Goal: Task Accomplishment & Management: Complete application form

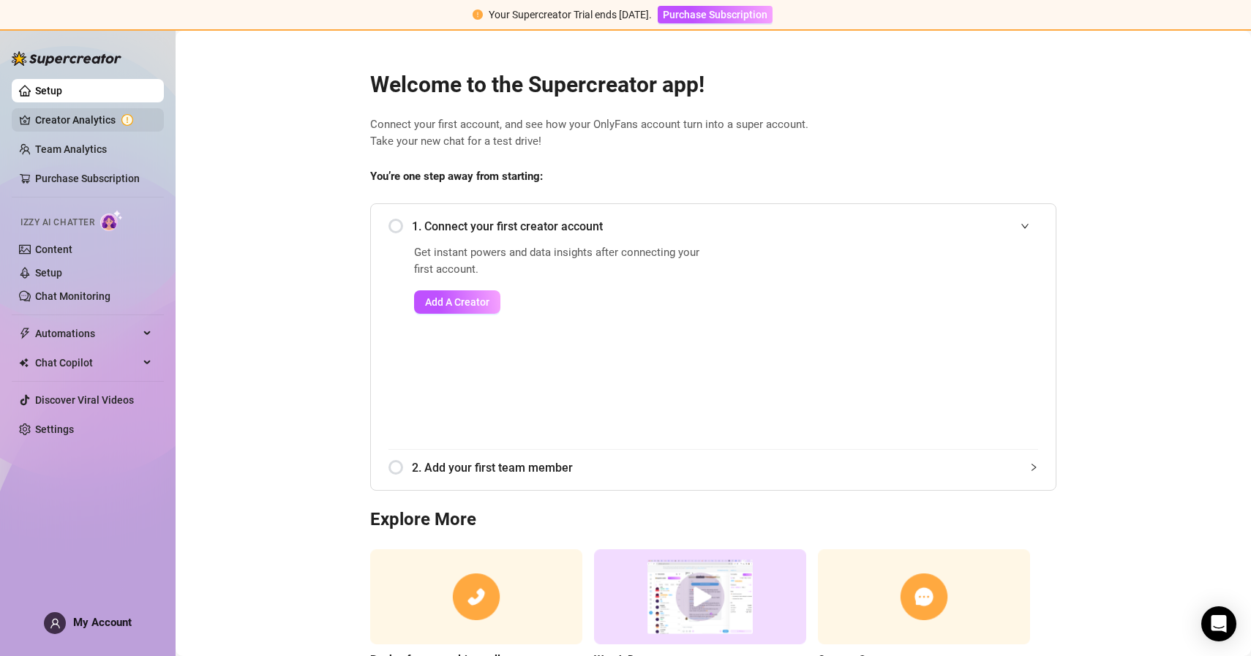
click at [105, 129] on link "Creator Analytics" at bounding box center [93, 119] width 117 height 23
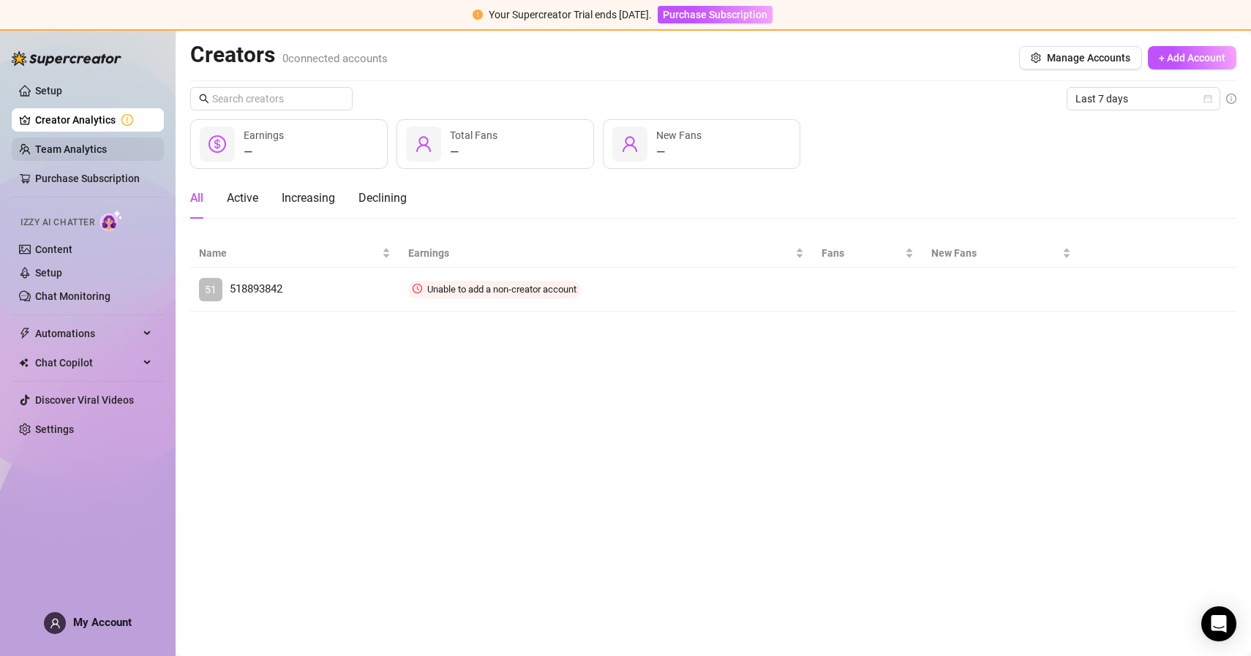
click at [94, 153] on link "Team Analytics" at bounding box center [71, 149] width 72 height 12
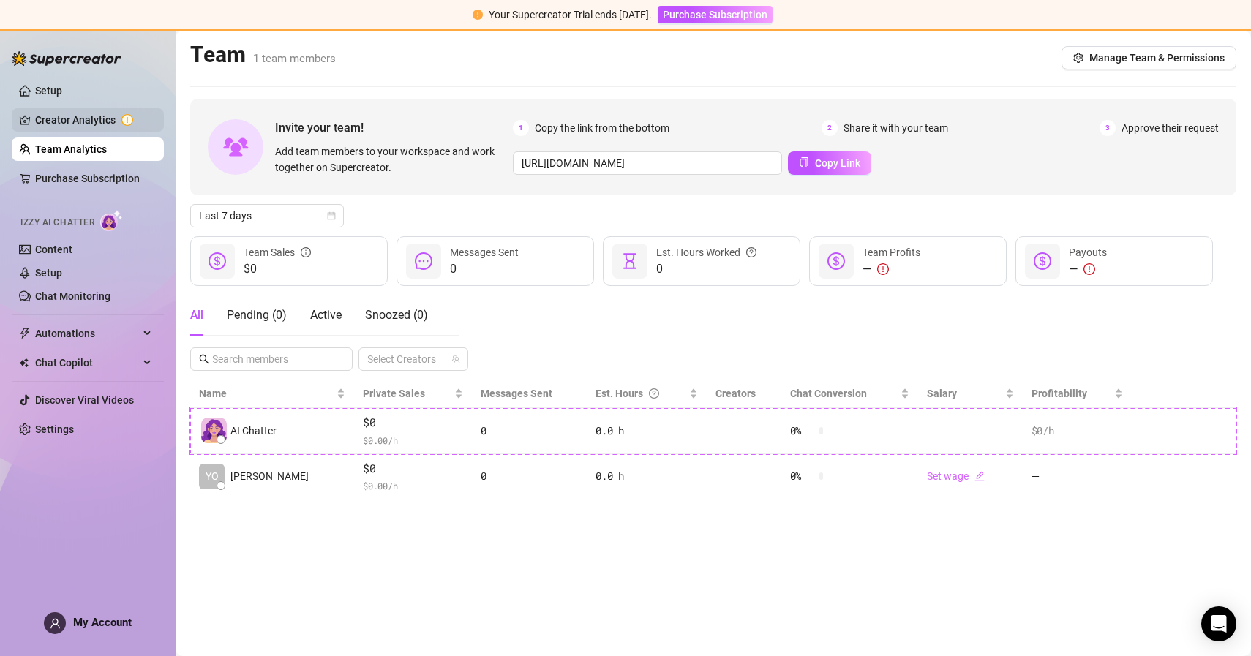
click at [101, 120] on link "Creator Analytics" at bounding box center [93, 119] width 117 height 23
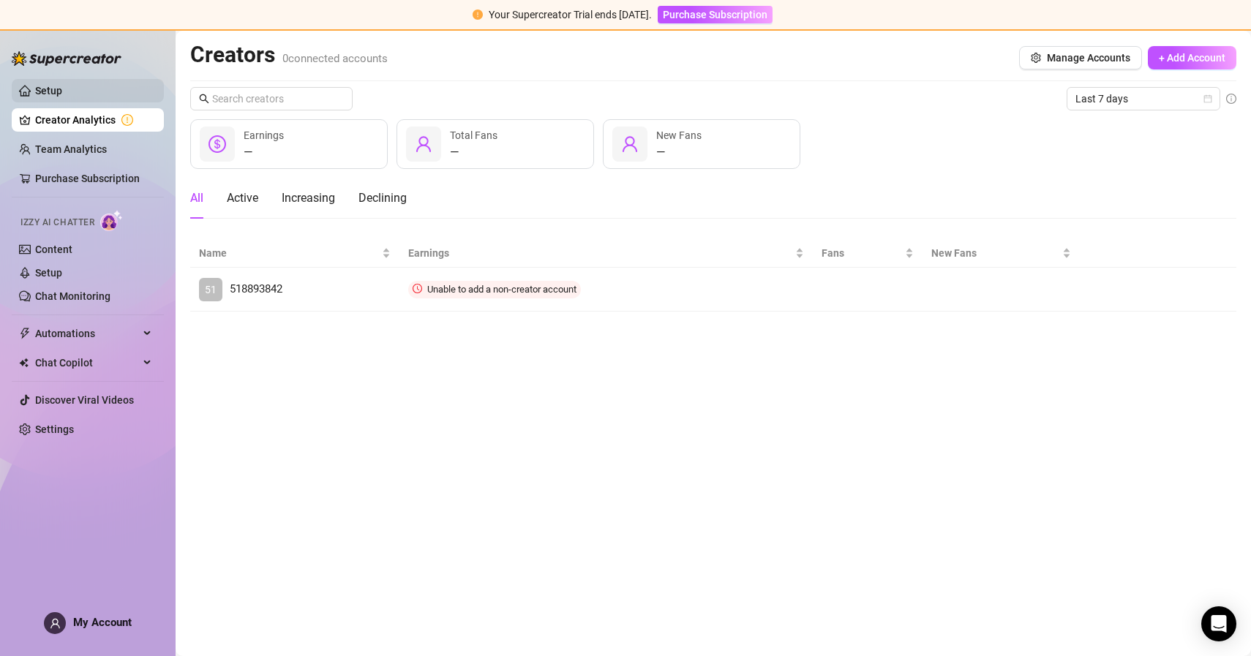
click at [62, 87] on link "Setup" at bounding box center [48, 91] width 27 height 12
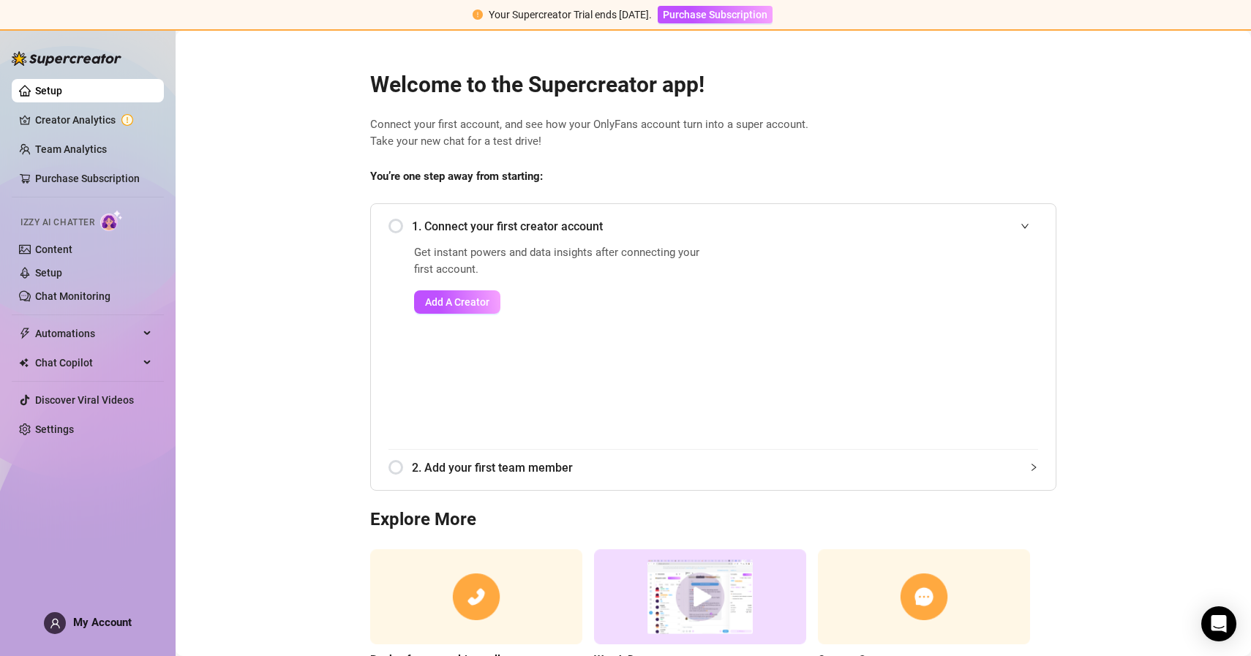
click at [117, 624] on span "My Account" at bounding box center [102, 622] width 59 height 13
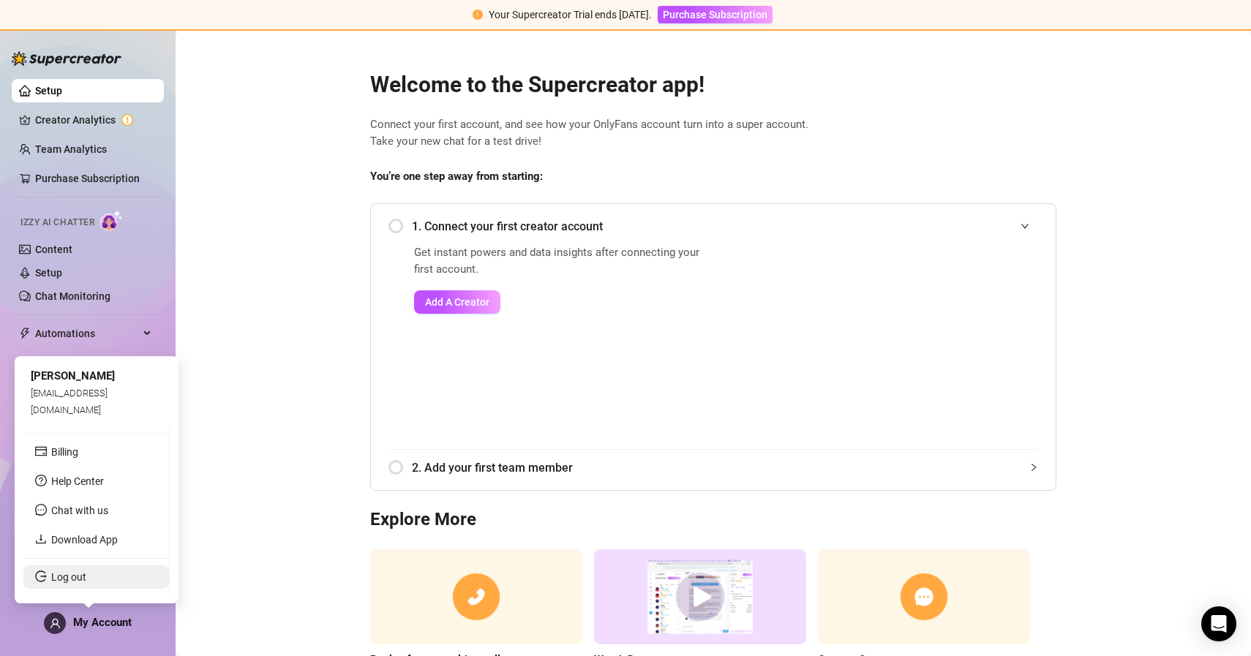
click at [79, 583] on link "Log out" at bounding box center [68, 577] width 35 height 12
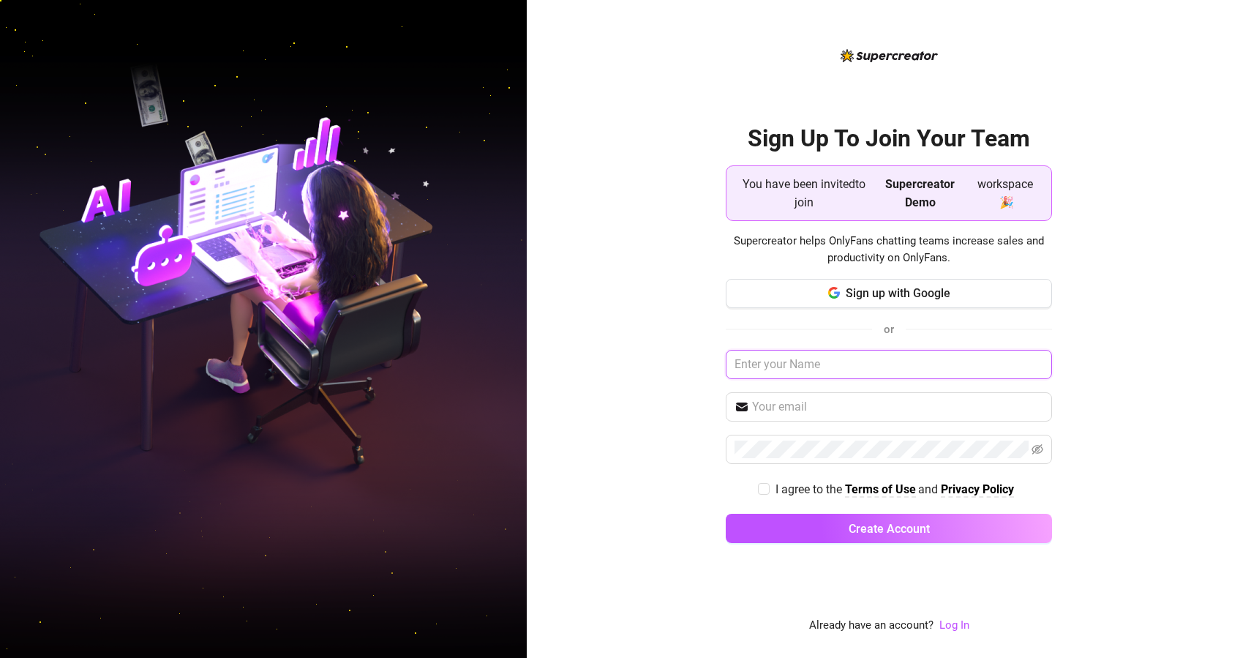
click at [765, 374] on input "text" at bounding box center [889, 364] width 326 height 29
type input "y"
click at [846, 372] on input "[PERSON_NAME]" at bounding box center [889, 364] width 326 height 29
type input "[PERSON_NAME]"
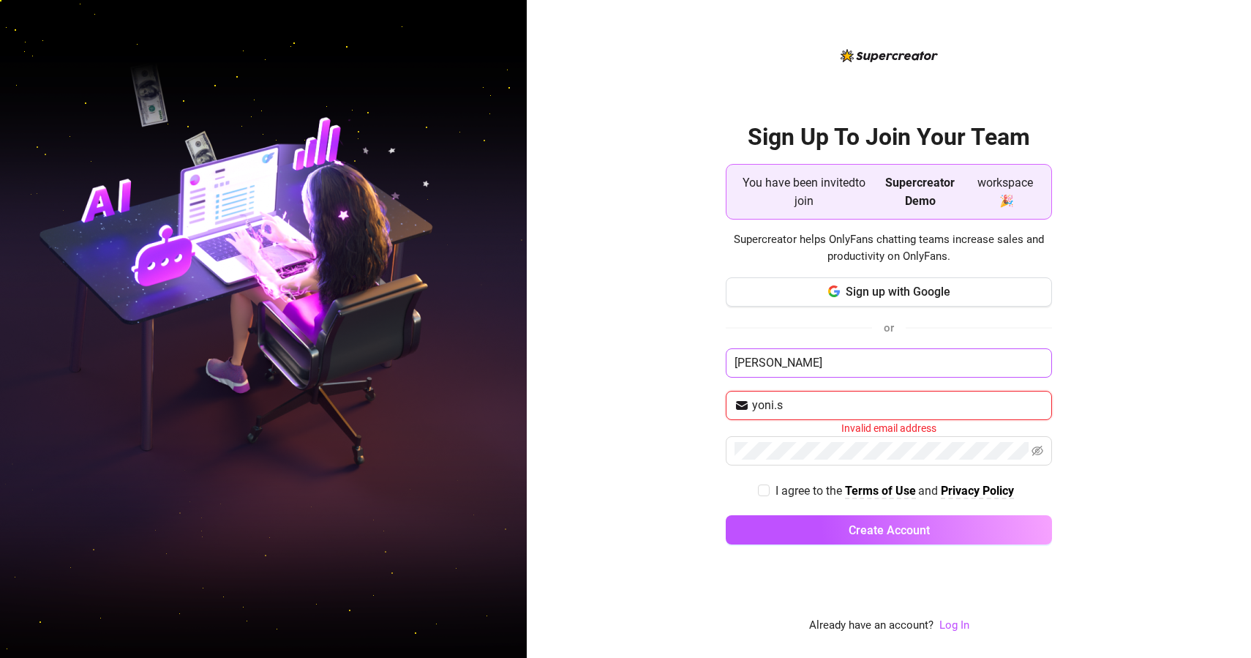
type input "[EMAIL_ADDRESS][DOMAIN_NAME]"
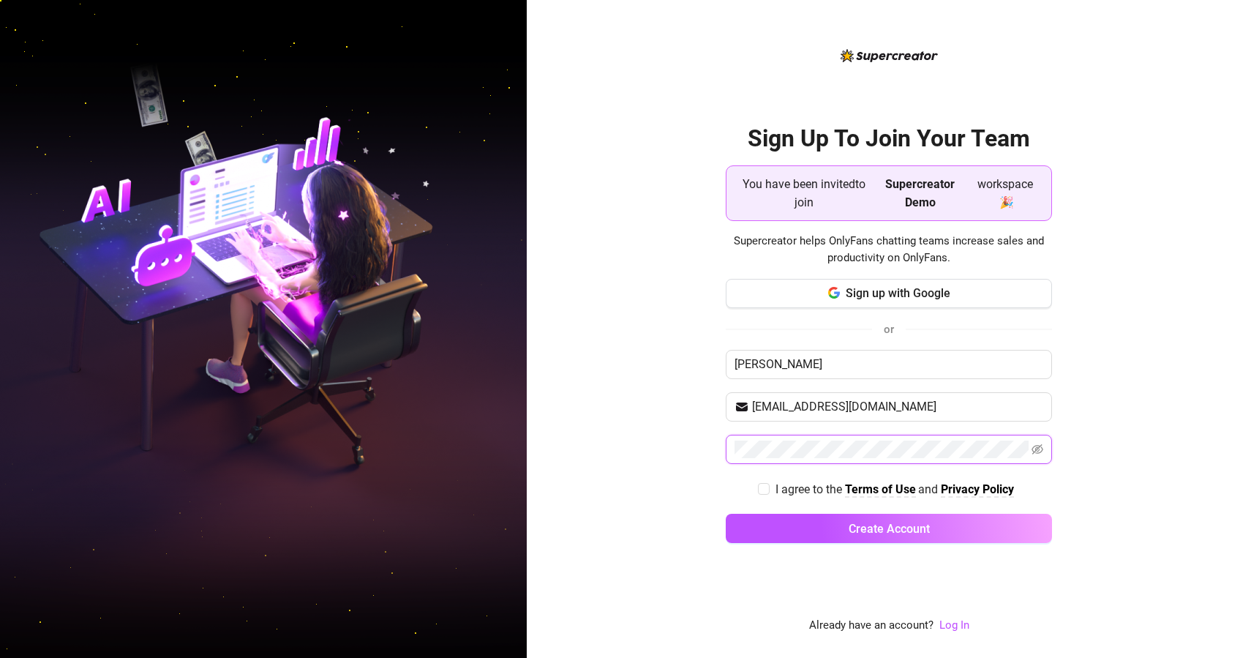
click at [667, 451] on div "Sign Up To Join Your Team You have been invited to join Supercreator Demo works…" at bounding box center [889, 329] width 724 height 658
click at [762, 492] on input "I agree to the Terms of Use and Privacy Policy" at bounding box center [763, 488] width 10 height 10
checkbox input "true"
click at [773, 518] on button "Create Account" at bounding box center [889, 528] width 326 height 29
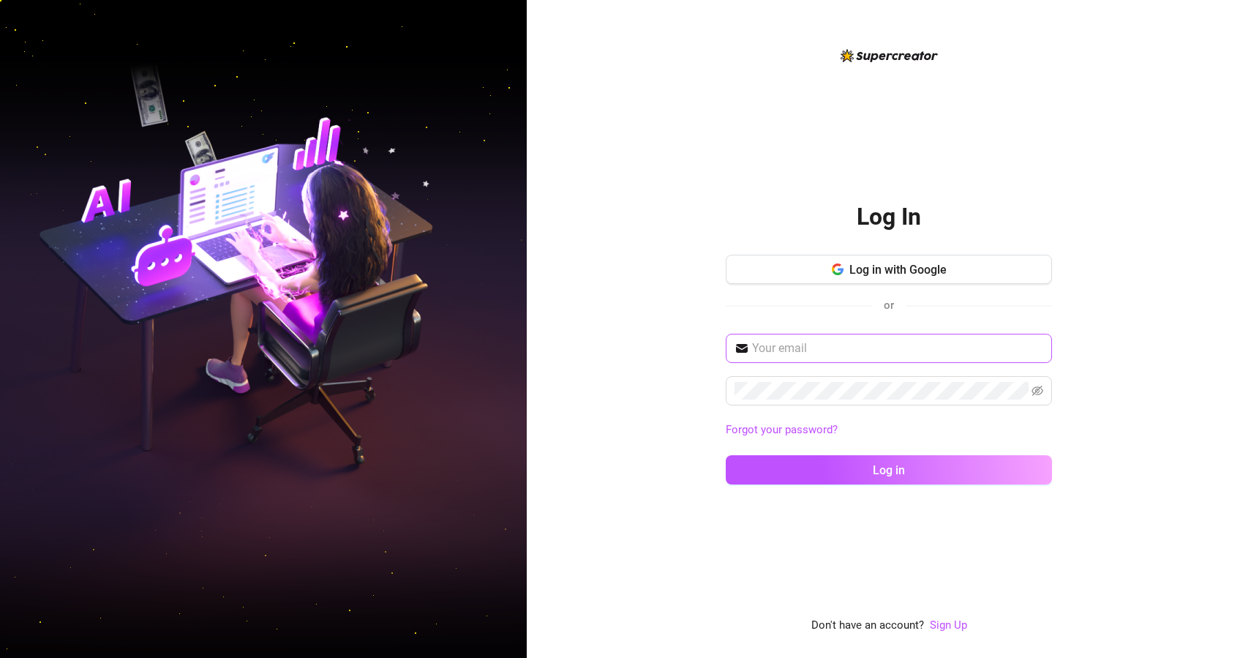
click at [824, 358] on span at bounding box center [889, 348] width 326 height 29
type input "[EMAIL_ADDRESS][DOMAIN_NAME]"
click at [726, 455] on button "Log in" at bounding box center [889, 469] width 326 height 29
